Goal: Information Seeking & Learning: Learn about a topic

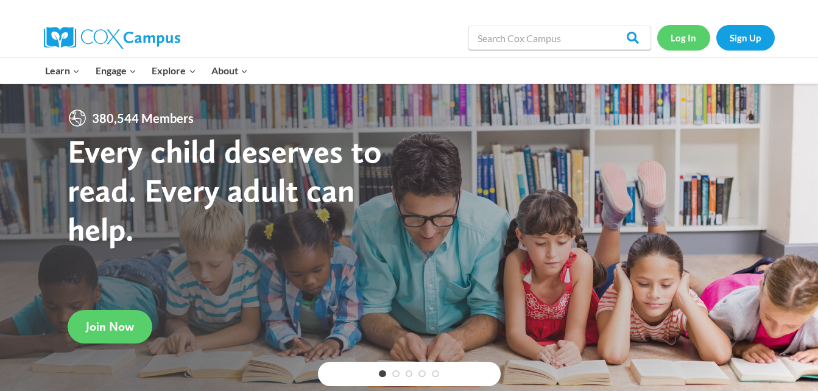
click at [681, 39] on link "Log In" at bounding box center [683, 37] width 53 height 25
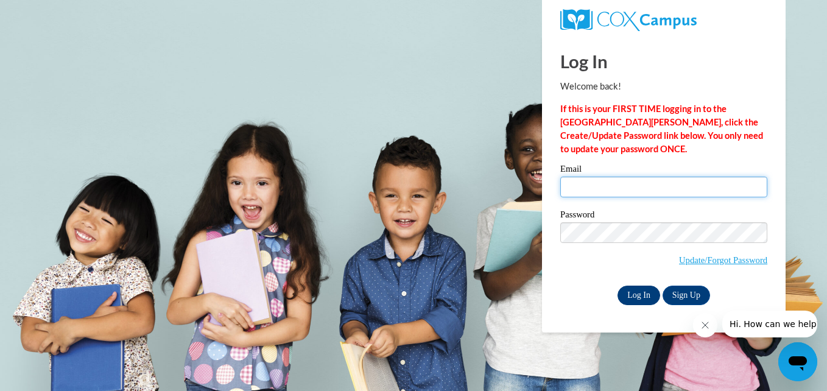
type input "saleniabob@yahoo.com"
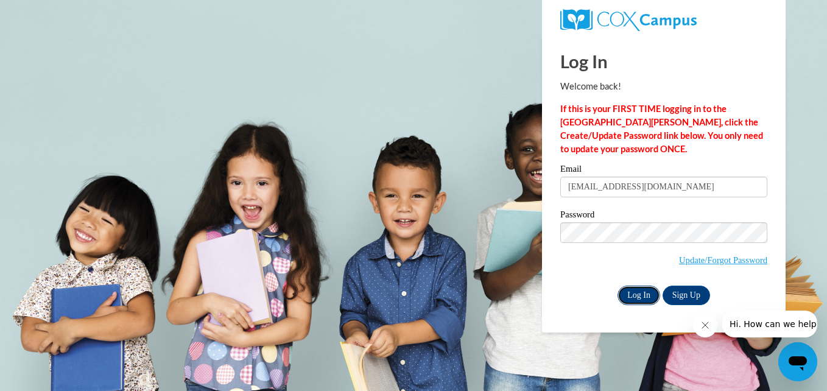
click at [636, 289] on input "Log In" at bounding box center [638, 295] width 43 height 19
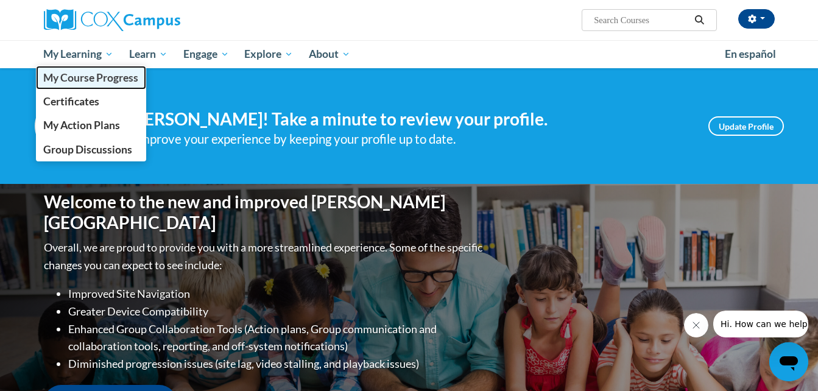
click at [71, 77] on span "My Course Progress" at bounding box center [90, 77] width 95 height 13
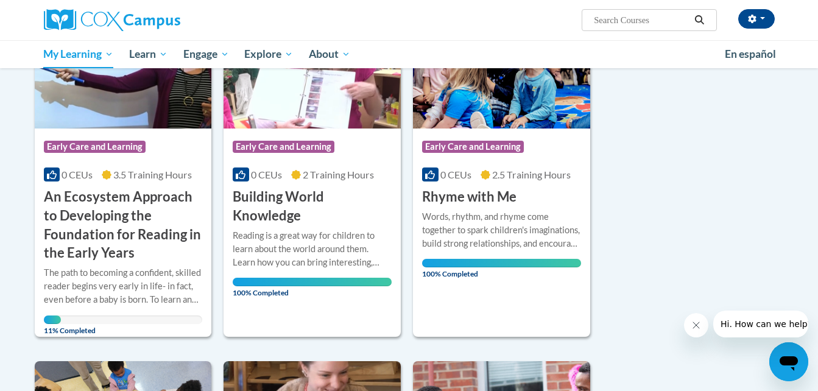
scroll to position [219, 0]
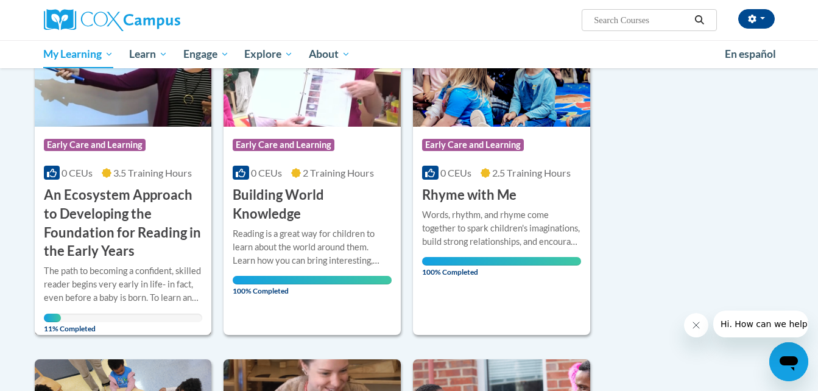
click at [133, 221] on h3 "An Ecosystem Approach to Developing the Foundation for Reading in the Early Yea…" at bounding box center [123, 223] width 159 height 75
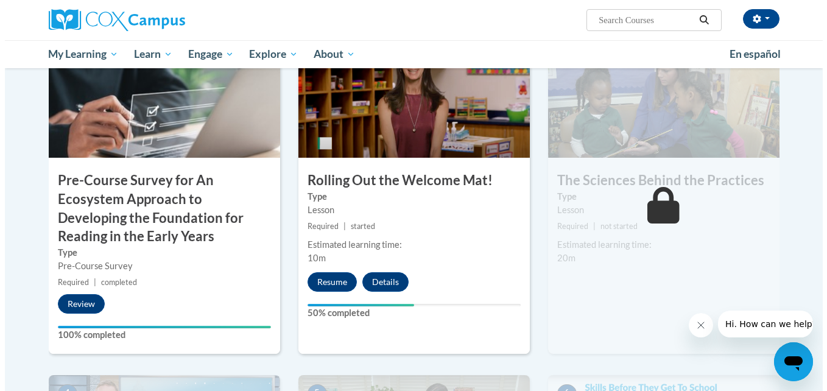
scroll to position [341, 0]
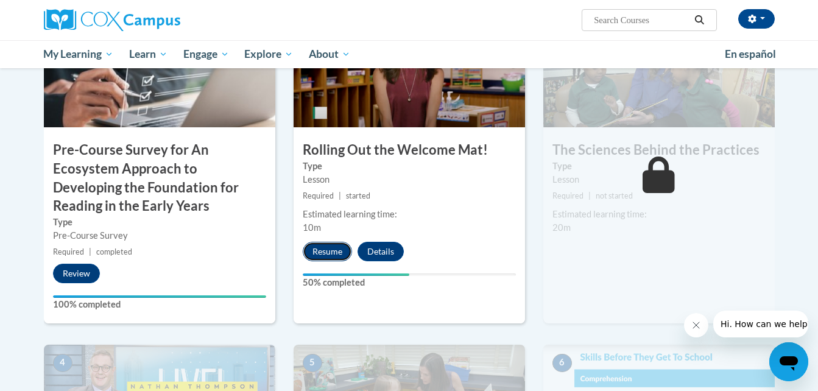
click at [333, 253] on button "Resume" at bounding box center [327, 251] width 49 height 19
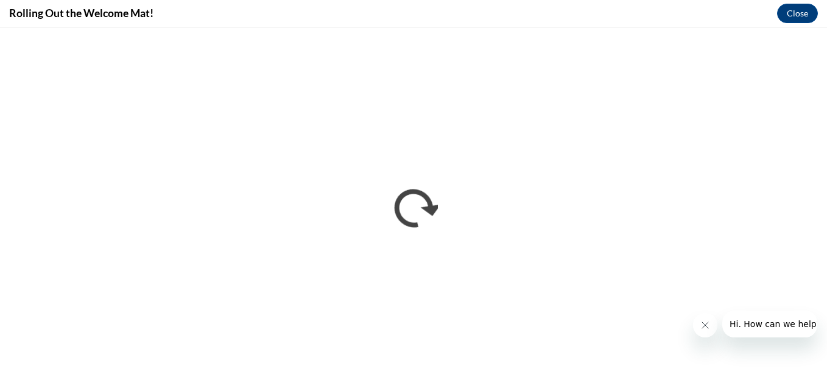
scroll to position [0, 0]
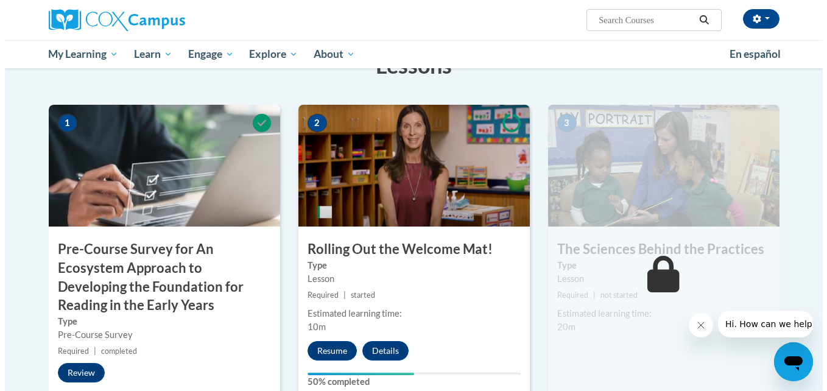
scroll to position [244, 0]
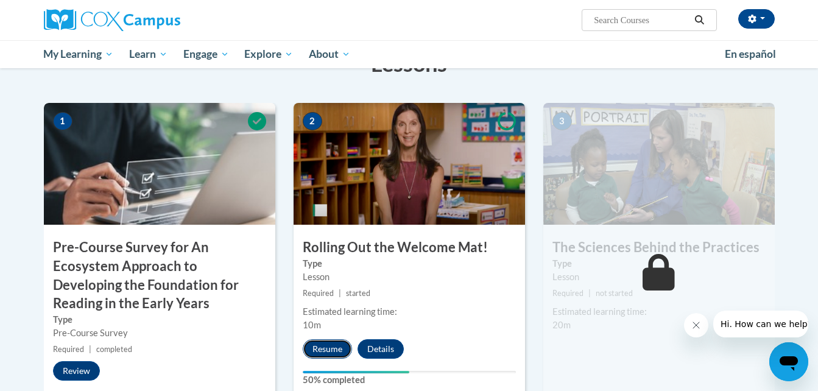
click at [334, 346] on button "Resume" at bounding box center [327, 348] width 49 height 19
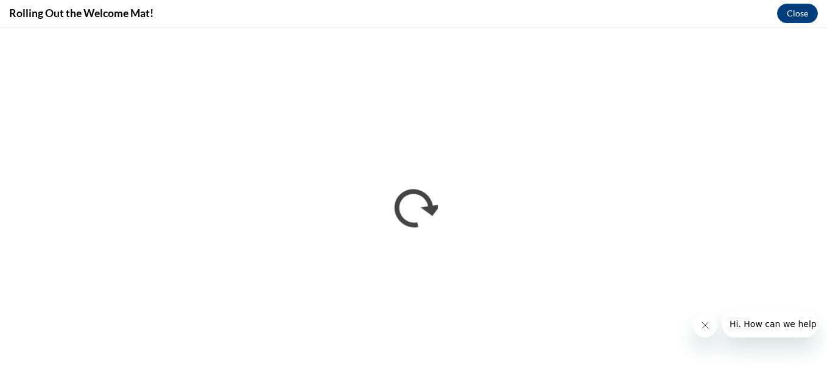
scroll to position [0, 0]
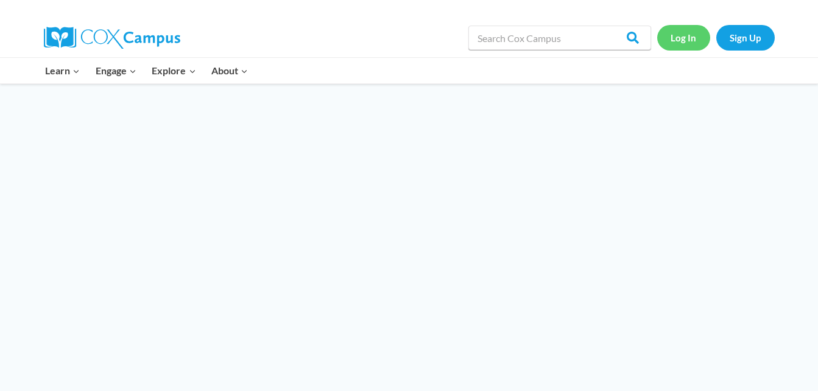
click at [681, 42] on link "Log In" at bounding box center [683, 37] width 53 height 25
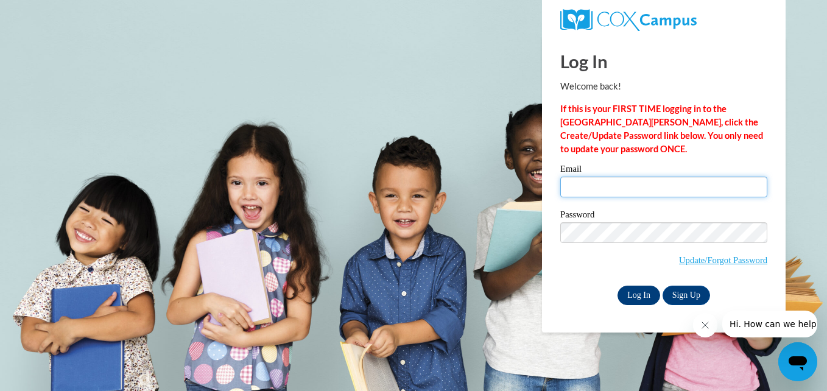
type input "[EMAIL_ADDRESS][DOMAIN_NAME]"
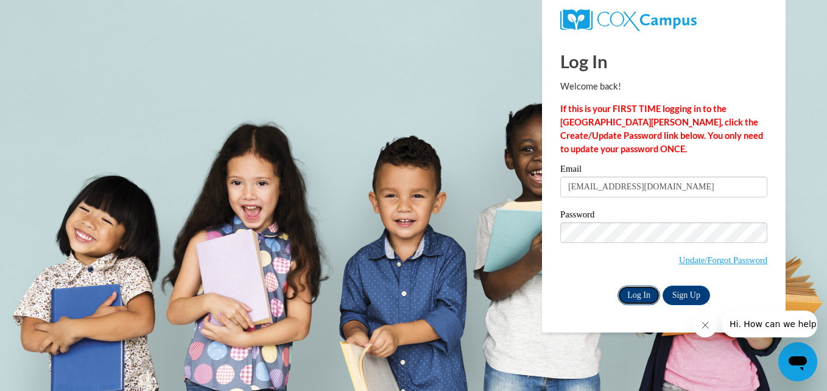
click at [629, 295] on input "Log In" at bounding box center [638, 295] width 43 height 19
click at [394, 158] on body "Log In Welcome back! If this is your FIRST TIME logging in to the [GEOGRAPHIC_D…" at bounding box center [413, 195] width 827 height 391
click at [636, 289] on input "Log In" at bounding box center [638, 295] width 43 height 19
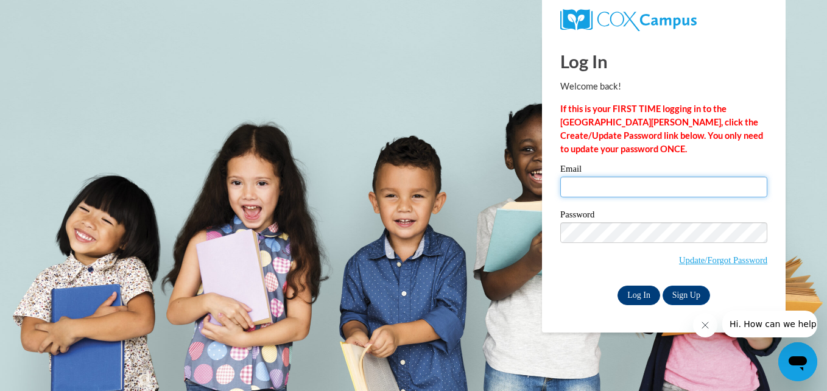
type input "saleniabob@yahoo.com"
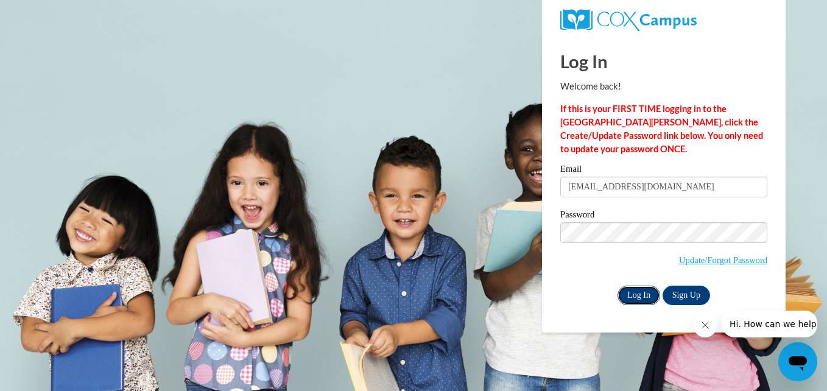
click at [636, 294] on input "Log In" at bounding box center [638, 295] width 43 height 19
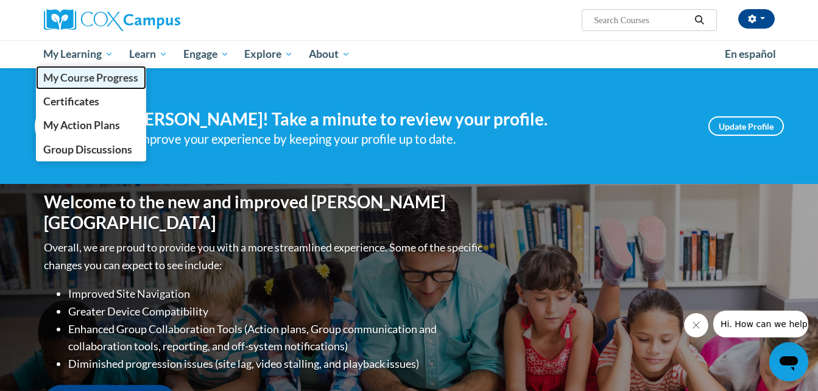
click at [67, 76] on span "My Course Progress" at bounding box center [90, 77] width 95 height 13
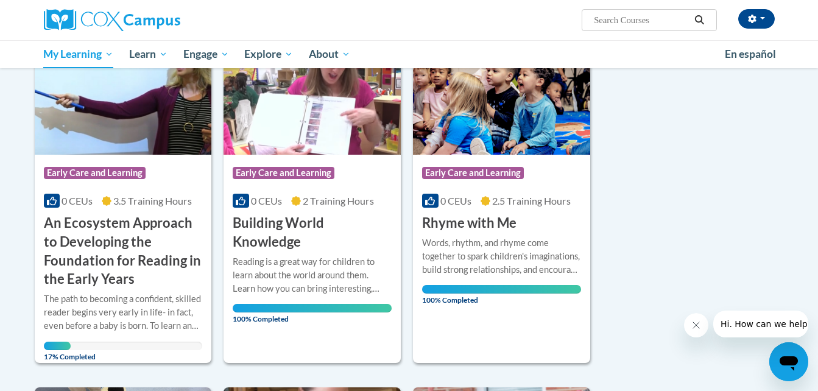
scroll to position [195, 0]
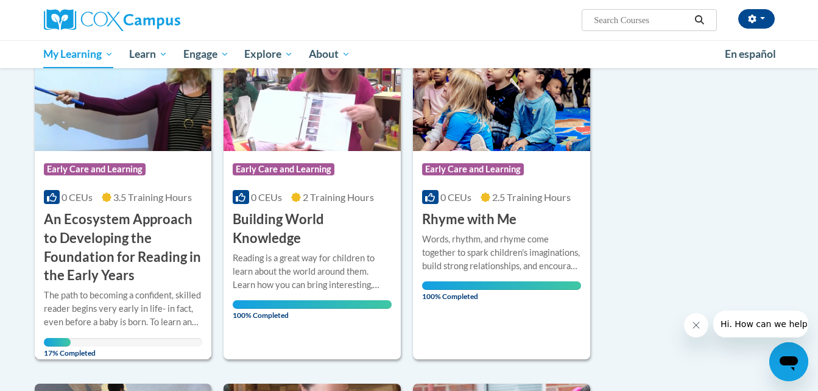
click at [94, 262] on h3 "An Ecosystem Approach to Developing the Foundation for Reading in the Early Yea…" at bounding box center [123, 247] width 159 height 75
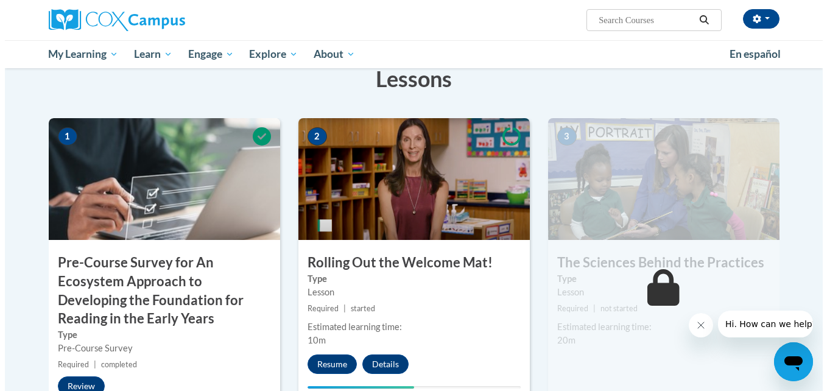
scroll to position [244, 0]
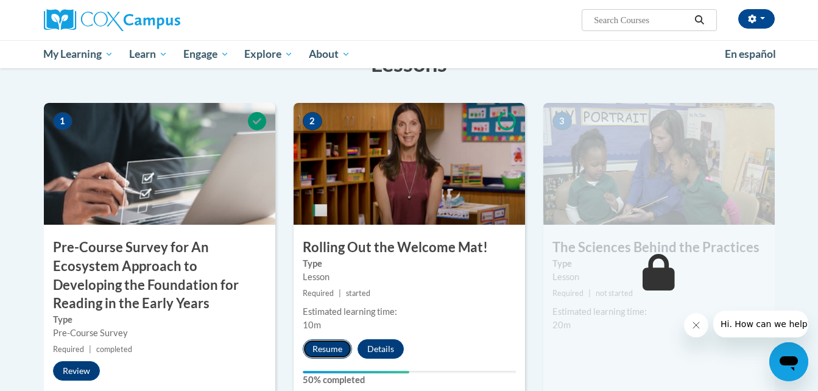
click at [333, 342] on button "Resume" at bounding box center [327, 348] width 49 height 19
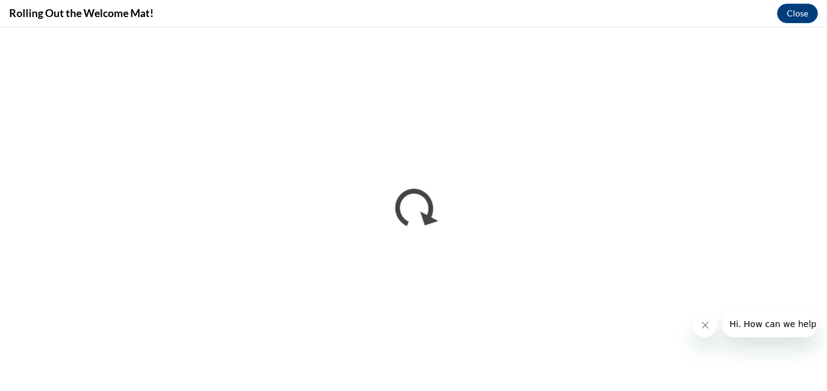
scroll to position [0, 0]
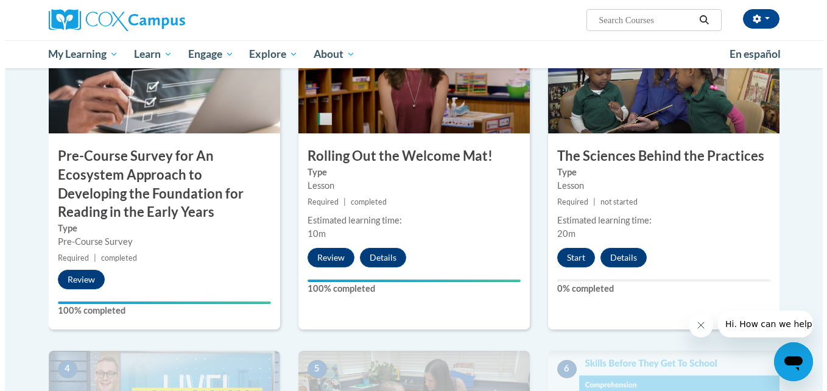
scroll to position [341, 0]
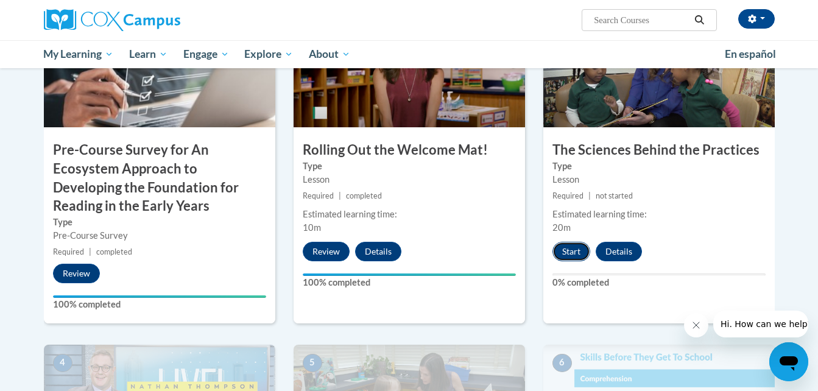
click at [574, 252] on button "Start" at bounding box center [571, 251] width 38 height 19
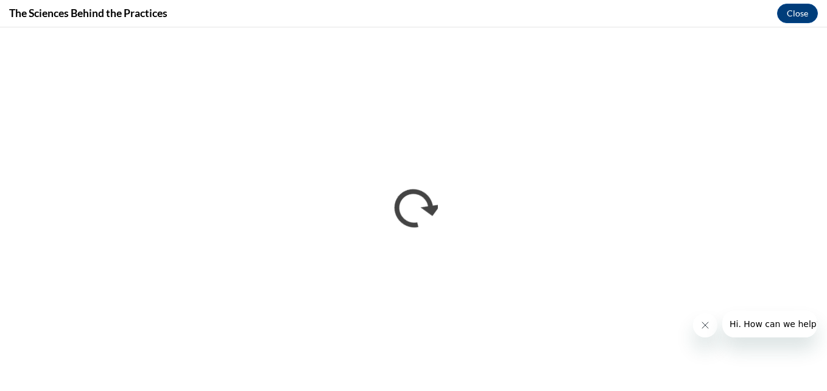
scroll to position [0, 0]
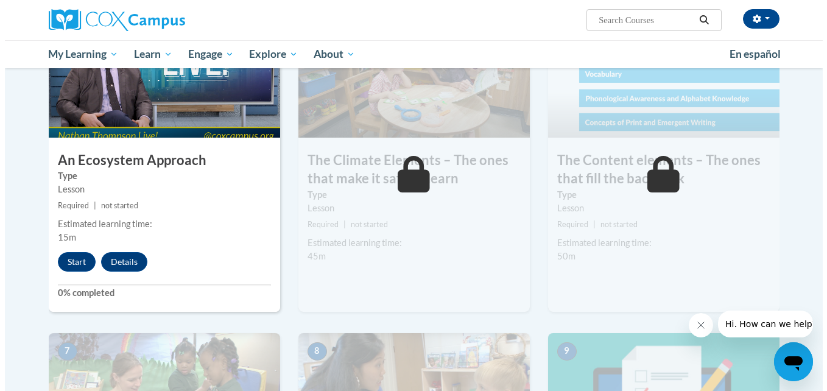
scroll to position [682, 0]
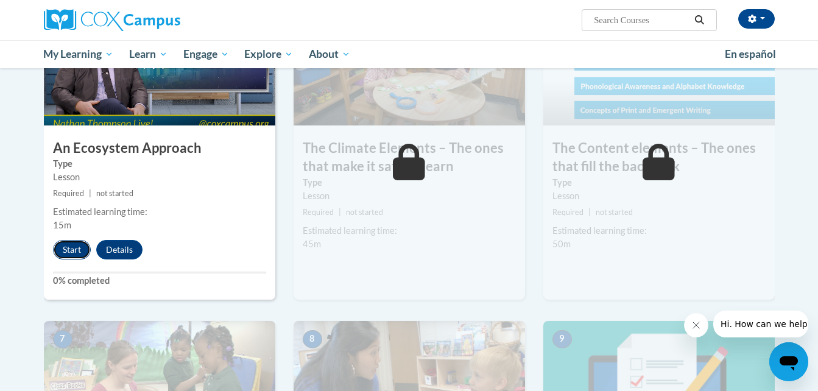
click at [68, 249] on button "Start" at bounding box center [72, 249] width 38 height 19
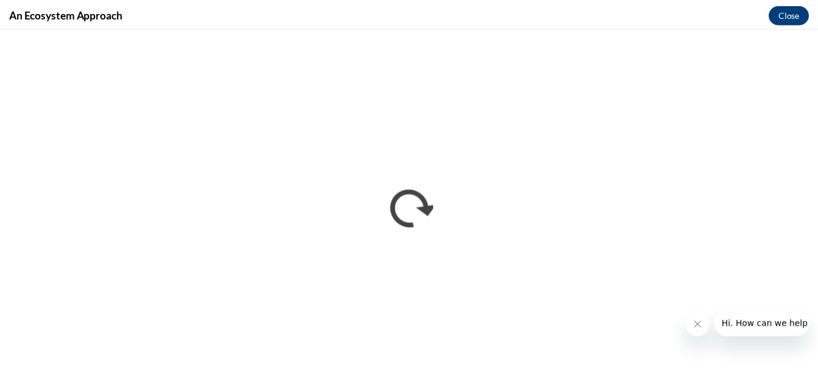
scroll to position [0, 0]
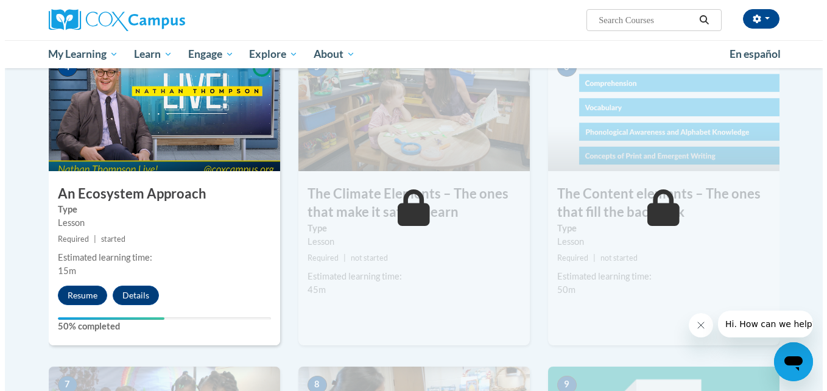
scroll to position [642, 0]
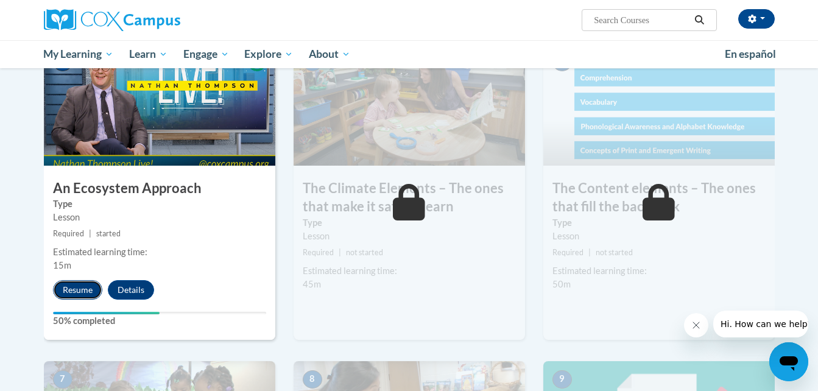
click at [79, 287] on button "Resume" at bounding box center [77, 289] width 49 height 19
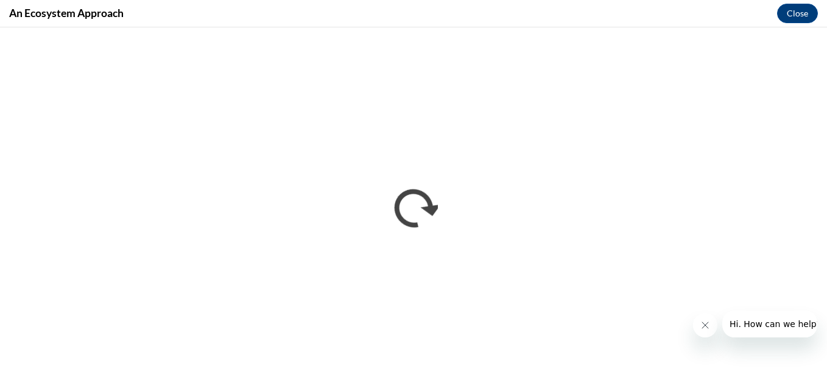
scroll to position [0, 0]
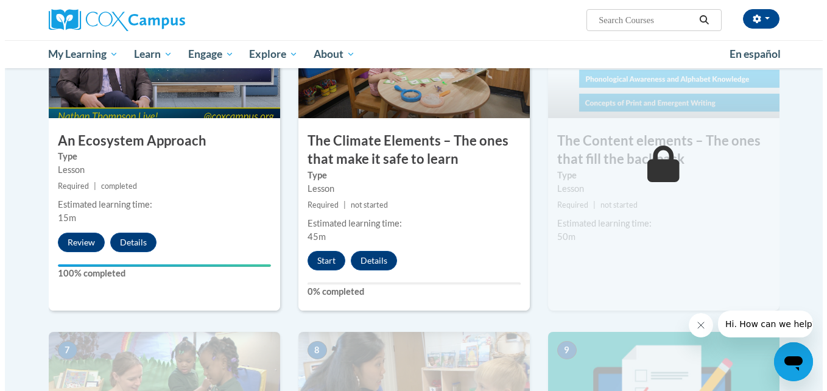
scroll to position [706, 0]
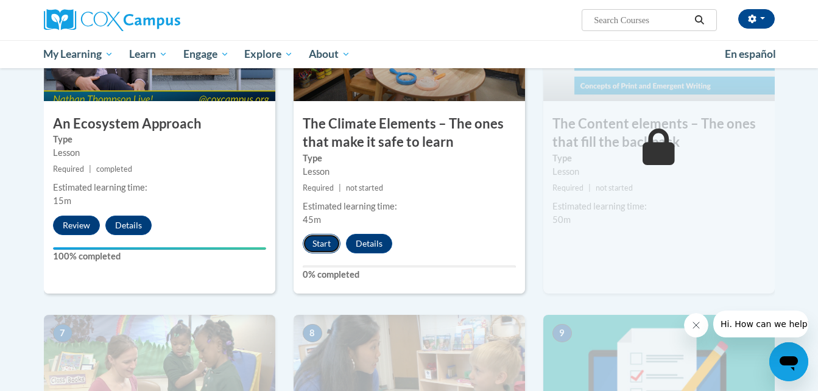
click at [324, 242] on button "Start" at bounding box center [322, 243] width 38 height 19
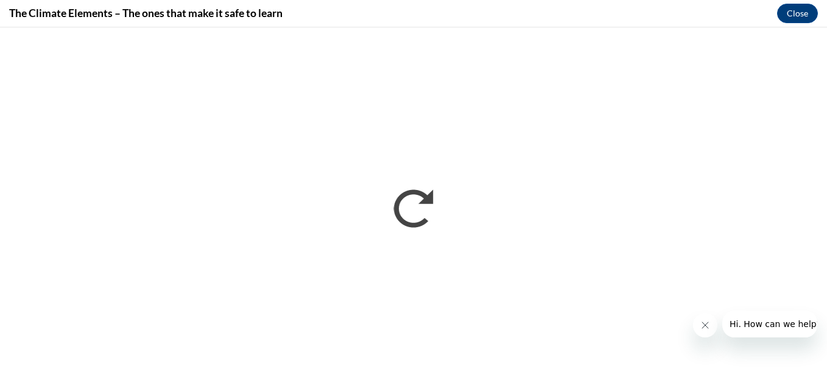
scroll to position [0, 0]
click at [477, 14] on div "The Climate Elements – The ones that make it safe to learn Close" at bounding box center [413, 13] width 827 height 27
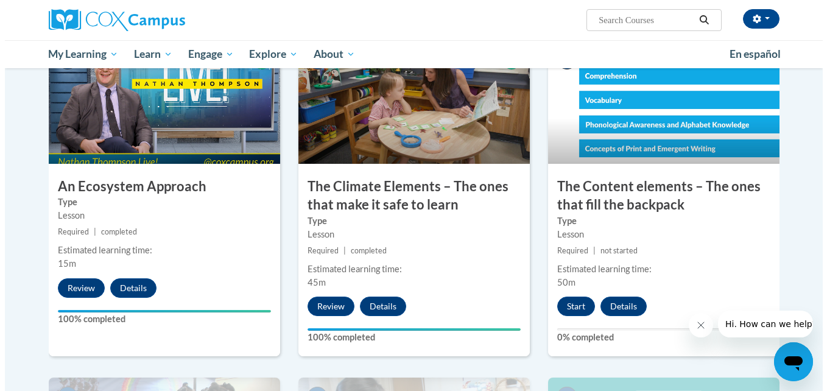
scroll to position [633, 0]
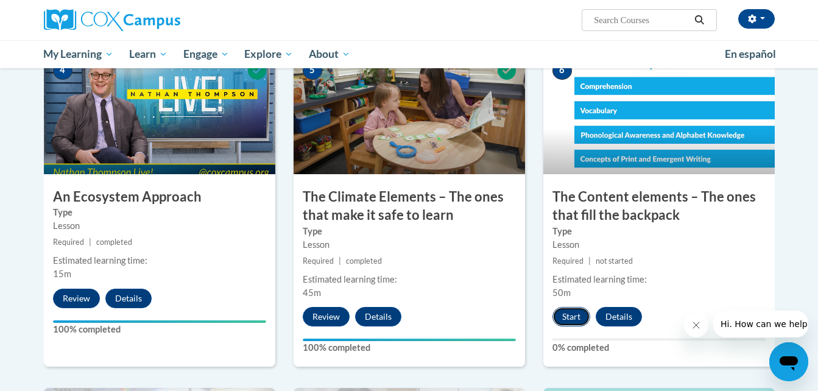
click at [572, 314] on button "Start" at bounding box center [571, 316] width 38 height 19
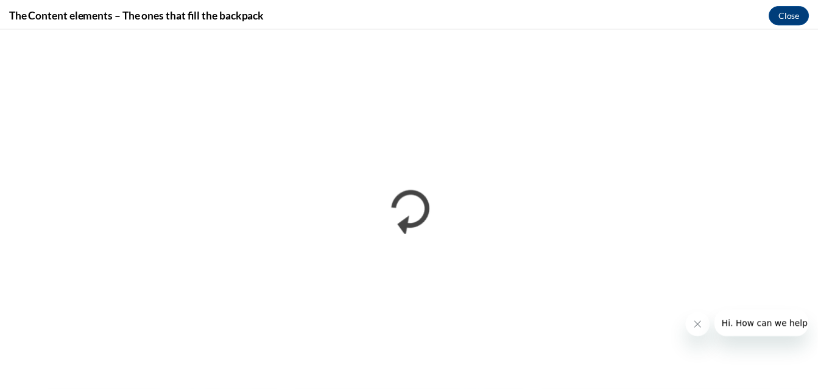
scroll to position [0, 0]
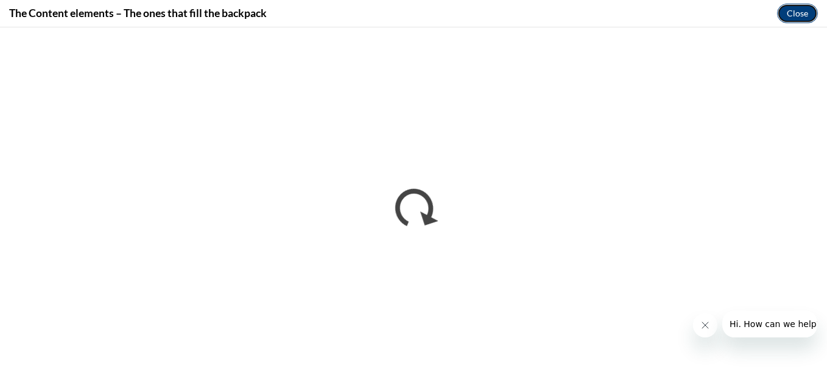
click at [802, 12] on button "Close" at bounding box center [797, 13] width 41 height 19
